Goal: Transaction & Acquisition: Purchase product/service

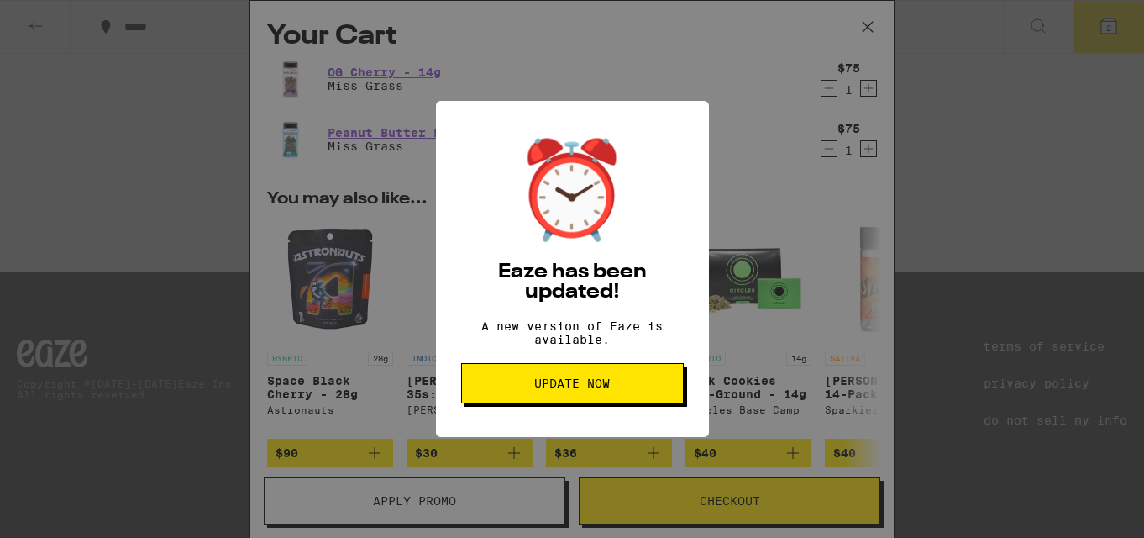
scroll to position [313, 0]
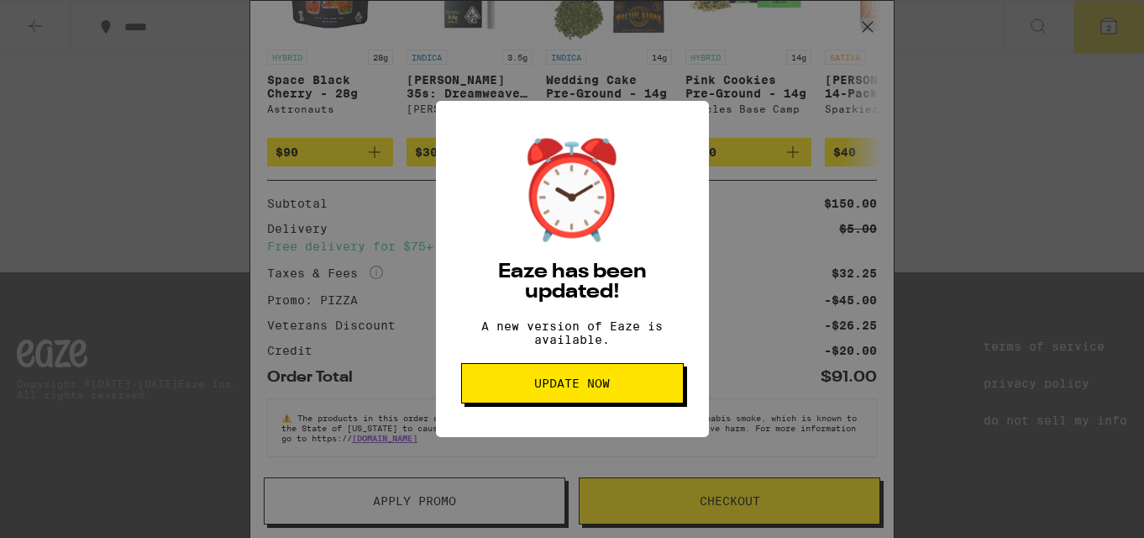
click at [569, 389] on span "Update Now" at bounding box center [572, 383] width 76 height 12
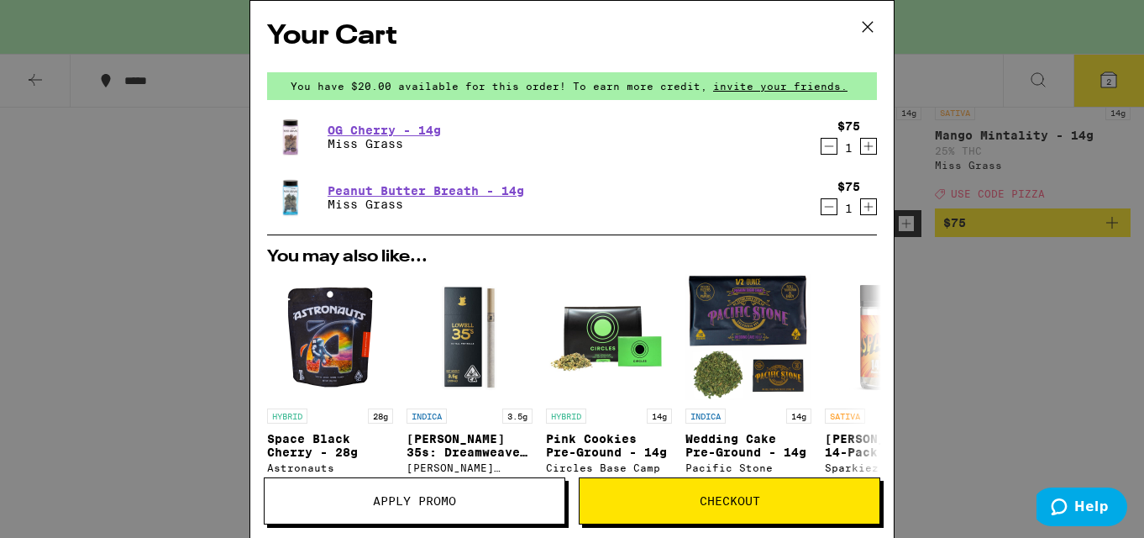
click at [868, 25] on icon at bounding box center [867, 26] width 25 height 25
